Goal: Find specific page/section: Find specific page/section

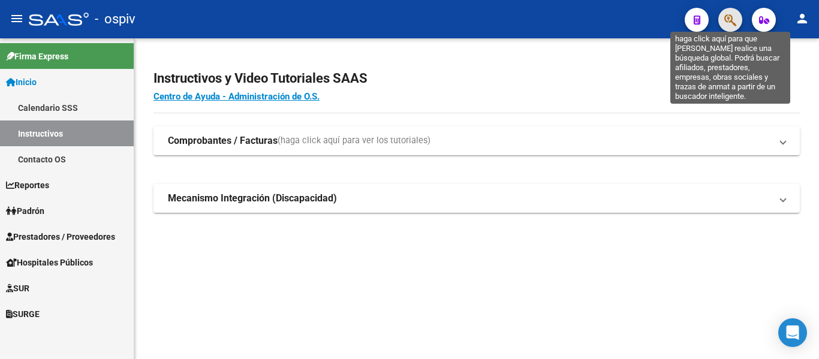
click at [731, 19] on icon "button" at bounding box center [731, 20] width 12 height 14
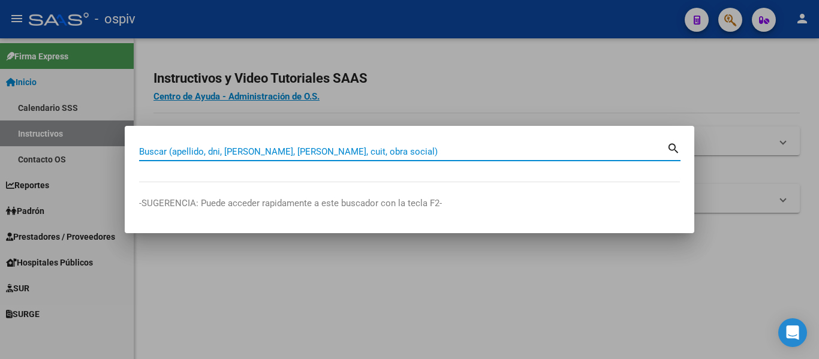
click at [259, 152] on input "Buscar (apellido, dni, [PERSON_NAME], [PERSON_NAME], cuit, obra social)" at bounding box center [403, 151] width 528 height 11
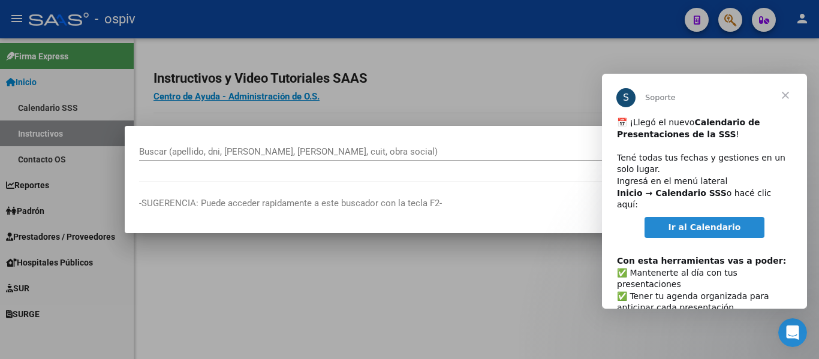
click at [789, 90] on span "Cerrar" at bounding box center [785, 95] width 43 height 43
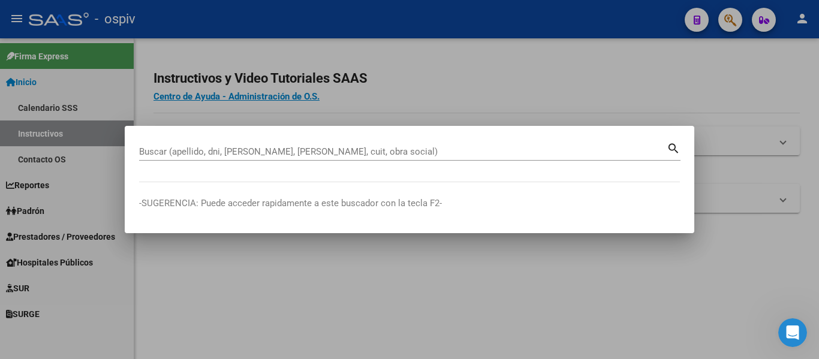
click at [277, 153] on input "Buscar (apellido, dni, [PERSON_NAME], [PERSON_NAME], cuit, obra social)" at bounding box center [403, 151] width 528 height 11
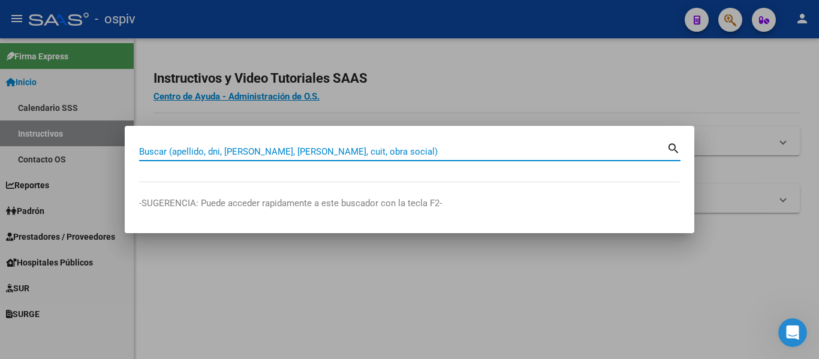
click at [225, 157] on input "Buscar (apellido, dni, [PERSON_NAME], [PERSON_NAME], cuit, obra social)" at bounding box center [403, 151] width 528 height 11
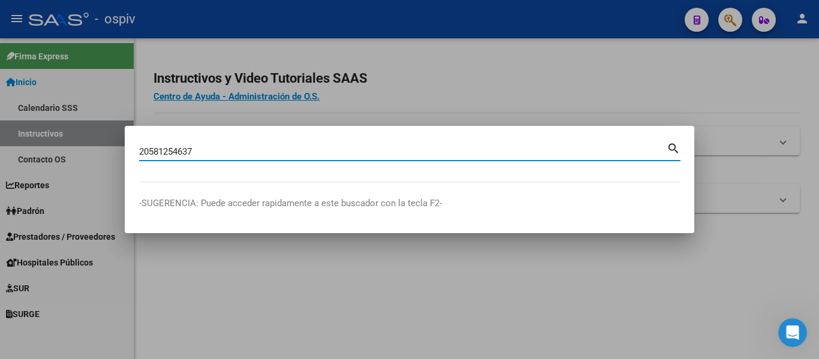
type input "20581254637"
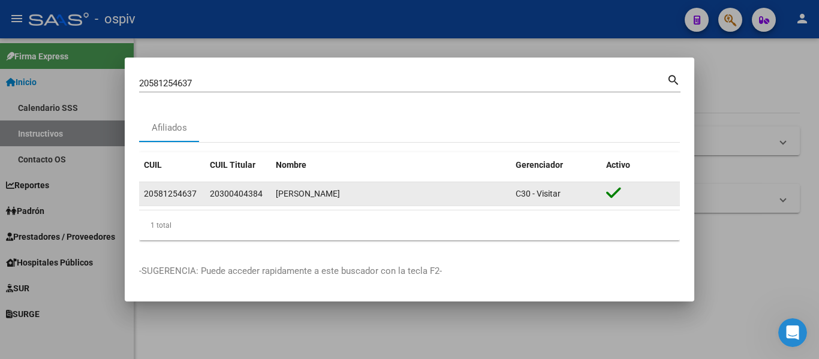
click at [284, 194] on div "[PERSON_NAME]" at bounding box center [391, 194] width 230 height 14
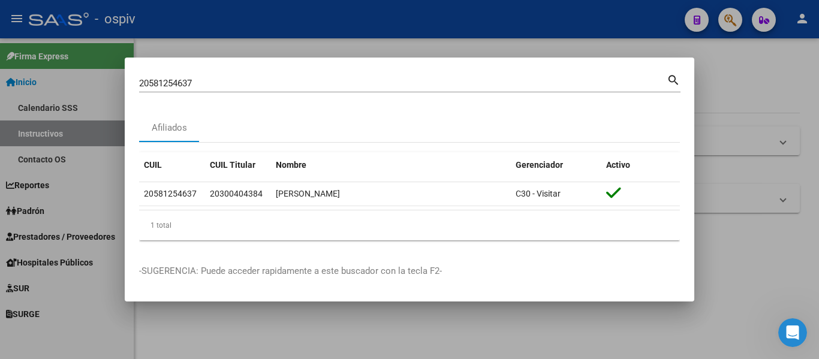
click at [159, 225] on div "1 total" at bounding box center [409, 226] width 541 height 30
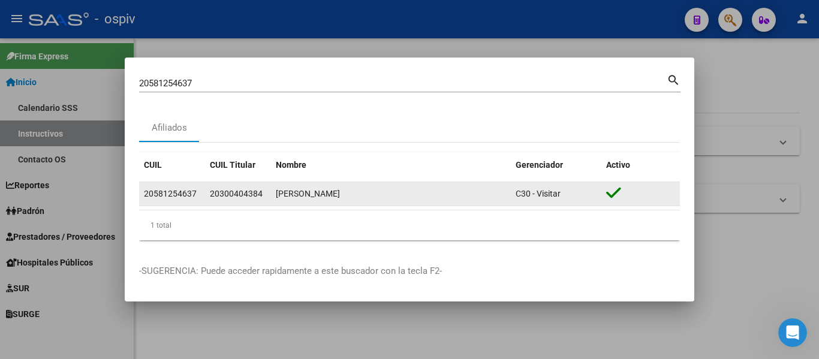
click at [175, 197] on div "20581254637" at bounding box center [170, 194] width 53 height 14
click at [340, 200] on div "[PERSON_NAME]" at bounding box center [391, 194] width 230 height 14
click at [339, 197] on div "[PERSON_NAME]" at bounding box center [391, 194] width 230 height 14
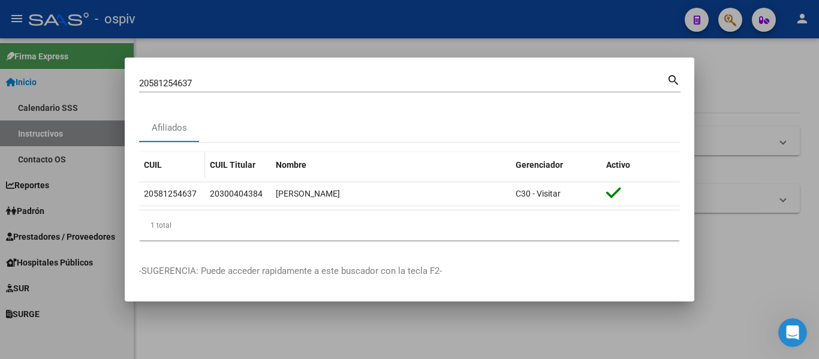
click at [155, 164] on span "CUIL" at bounding box center [153, 165] width 18 height 10
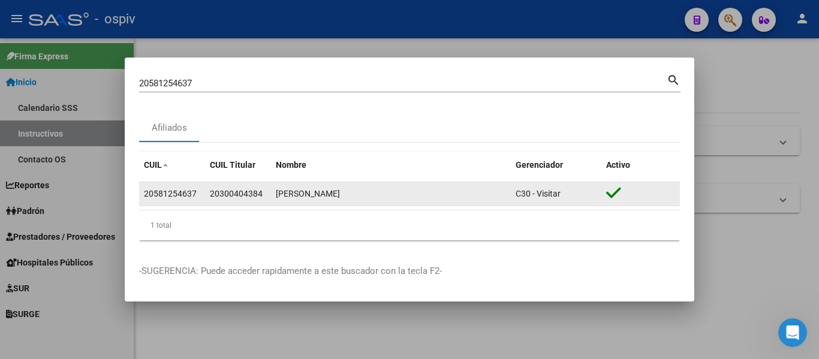
click at [213, 193] on span "20300404384" at bounding box center [236, 194] width 53 height 10
click at [330, 197] on div "[PERSON_NAME]" at bounding box center [391, 194] width 230 height 14
click at [330, 196] on div "[PERSON_NAME]" at bounding box center [391, 194] width 230 height 14
click at [527, 198] on span "C30 - Visitar" at bounding box center [538, 194] width 45 height 10
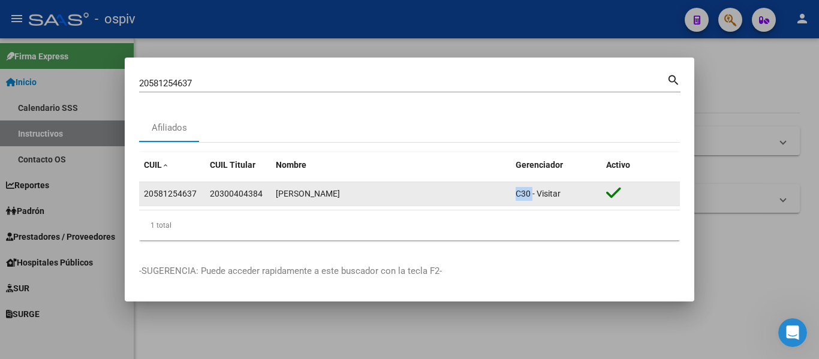
click at [529, 198] on span "C30 - Visitar" at bounding box center [538, 194] width 45 height 10
click at [529, 197] on span "C30 - Visitar" at bounding box center [538, 194] width 45 height 10
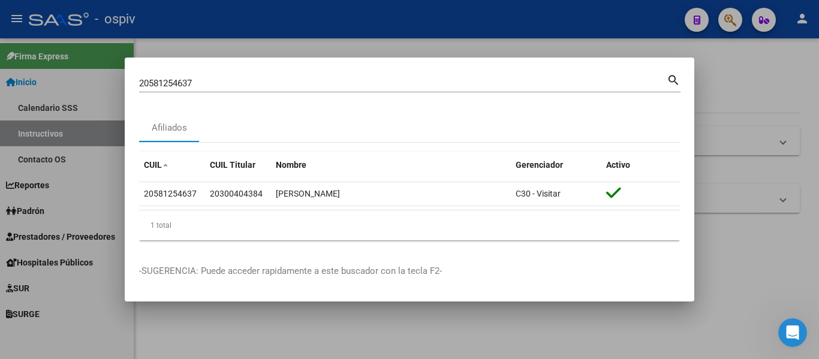
click at [299, 181] on datatable-header "CUIL CUIL Titular Nombre Gerenciador Activo" at bounding box center [409, 167] width 541 height 30
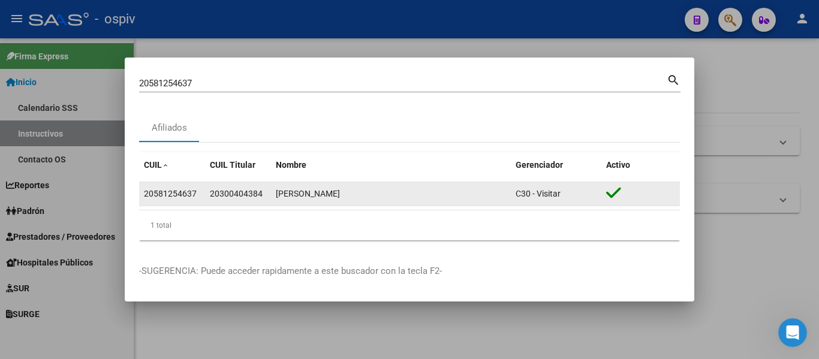
click at [299, 194] on div "[PERSON_NAME]" at bounding box center [391, 194] width 230 height 14
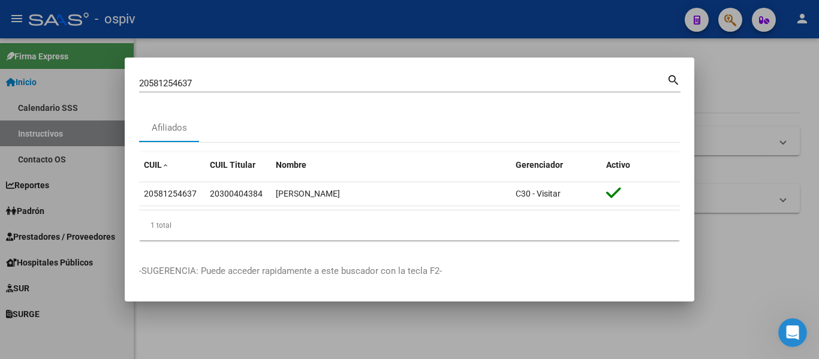
click at [748, 88] on div at bounding box center [409, 179] width 819 height 359
